Goal: Transaction & Acquisition: Book appointment/travel/reservation

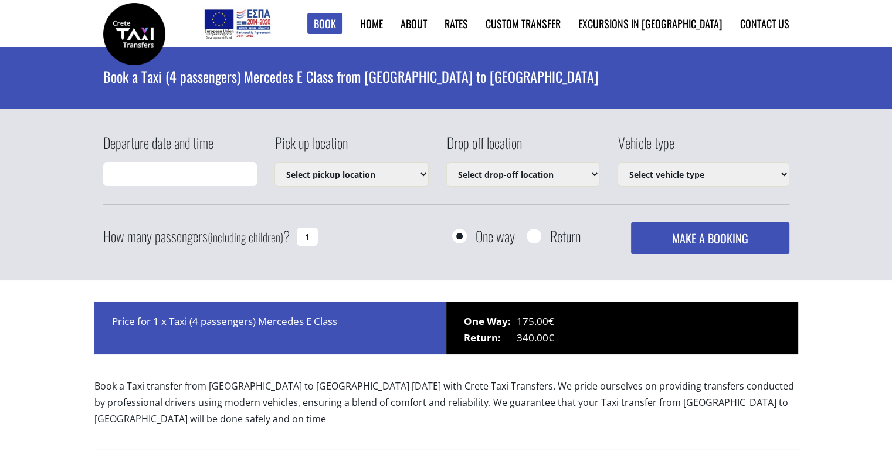
type input "14/08/2025 03:43"
select select "540"
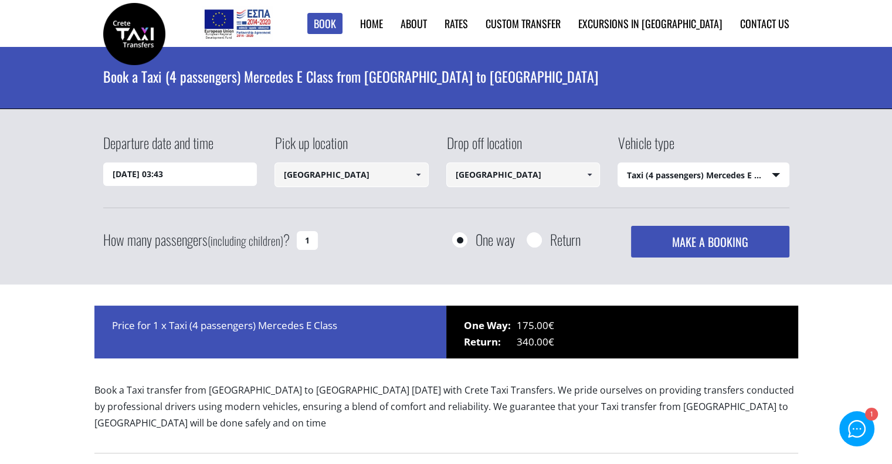
click at [197, 165] on input "14/08/2025 03:43" at bounding box center [180, 173] width 154 height 23
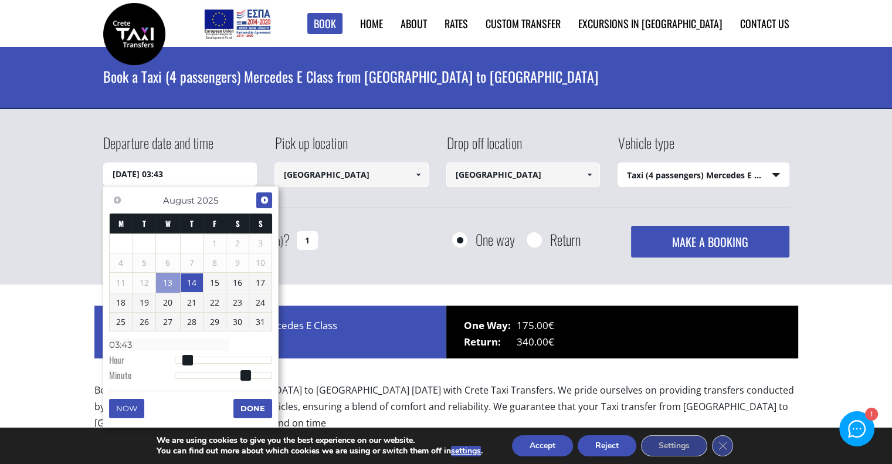
click at [260, 199] on span "Next" at bounding box center [264, 199] width 9 height 9
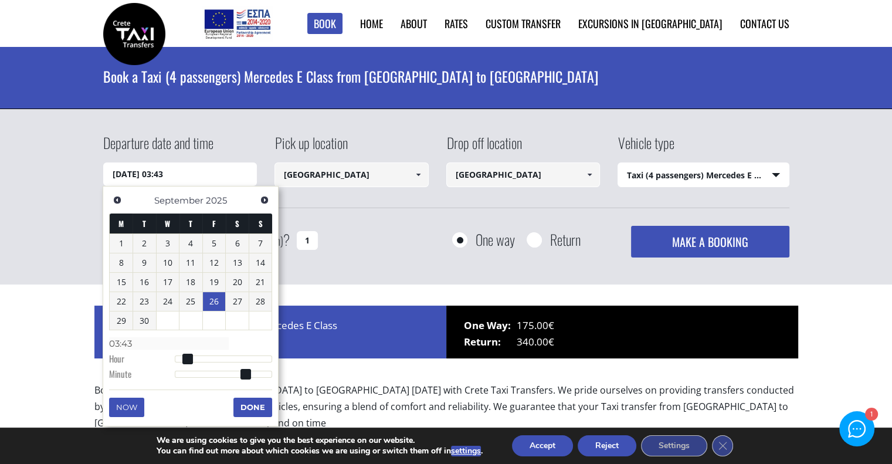
click at [209, 301] on link "26" at bounding box center [214, 301] width 23 height 19
type input "26/09/2025 00:00"
click at [258, 406] on button "Done" at bounding box center [252, 406] width 39 height 19
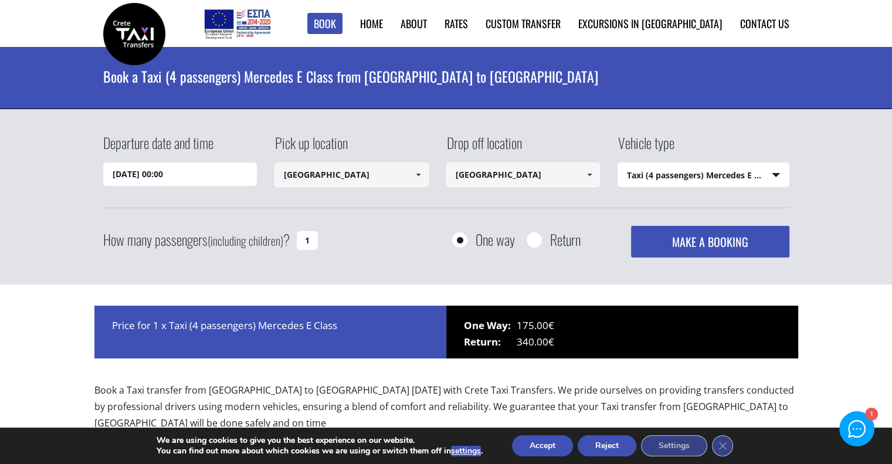
drag, startPoint x: 312, startPoint y: 236, endPoint x: 310, endPoint y: 228, distance: 8.4
click at [312, 233] on input "1" at bounding box center [307, 240] width 21 height 19
type input "4"
click at [701, 242] on button "MAKE A BOOKING" at bounding box center [710, 242] width 158 height 32
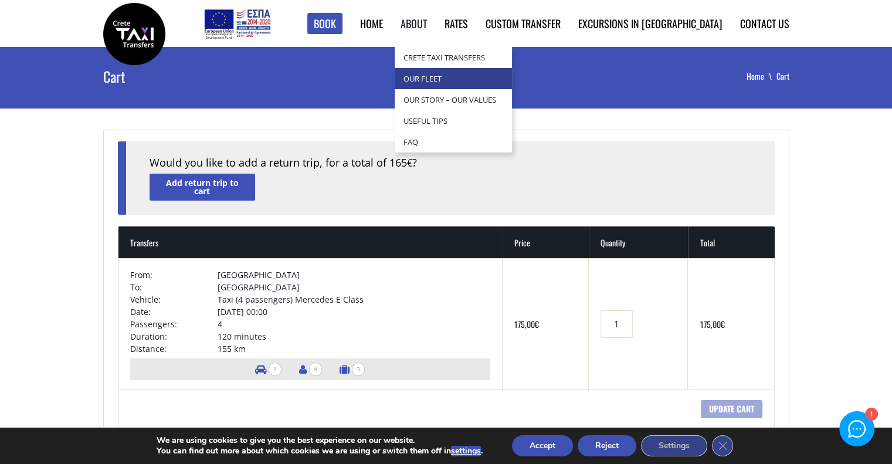
click at [485, 76] on link "Our Fleet" at bounding box center [452, 78] width 117 height 21
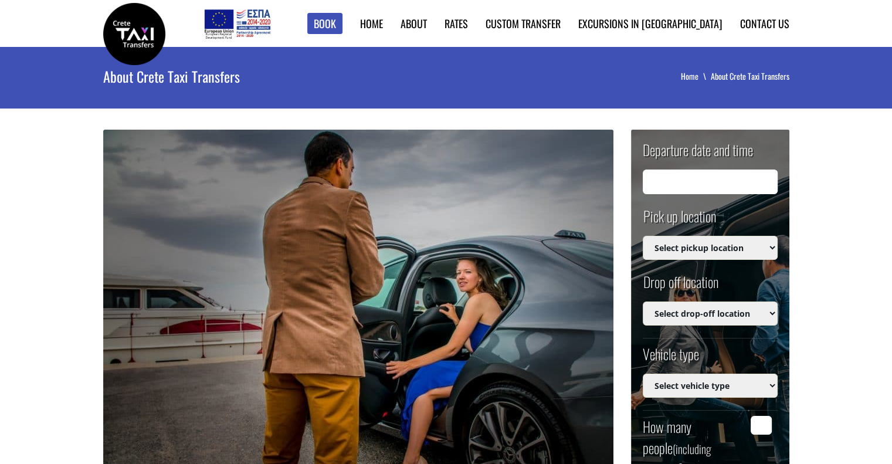
type input "[DATE] 01:45"
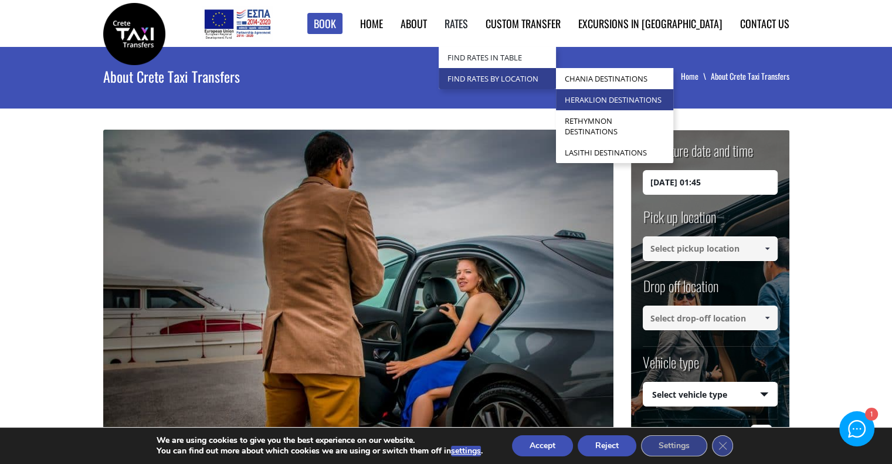
click at [657, 94] on link "Heraklion Destinations" at bounding box center [614, 99] width 117 height 21
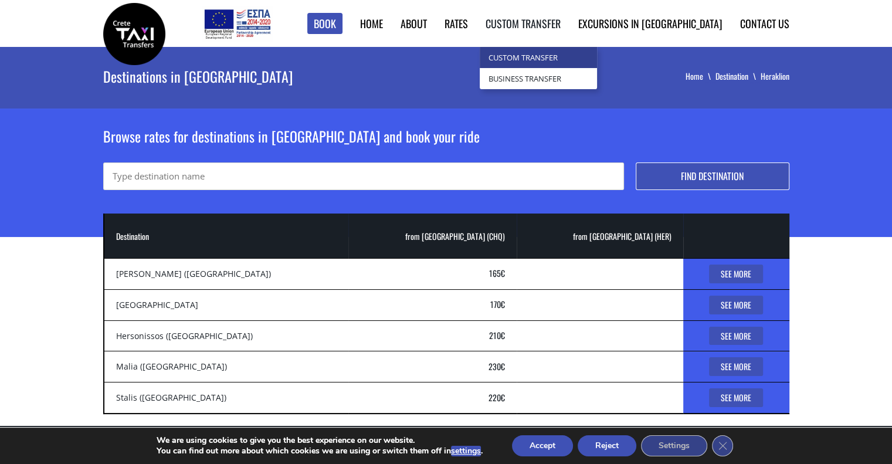
click at [584, 56] on link "Custom Transfer" at bounding box center [537, 57] width 117 height 21
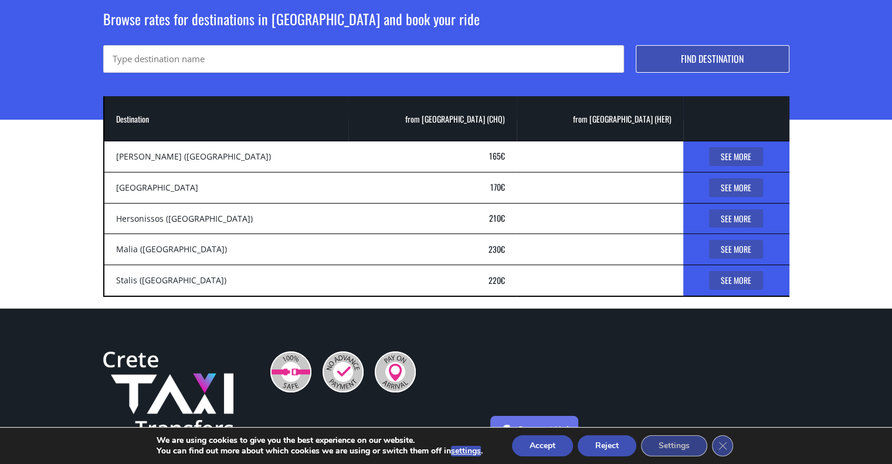
scroll to position [117, 0]
